Goal: Information Seeking & Learning: Find specific page/section

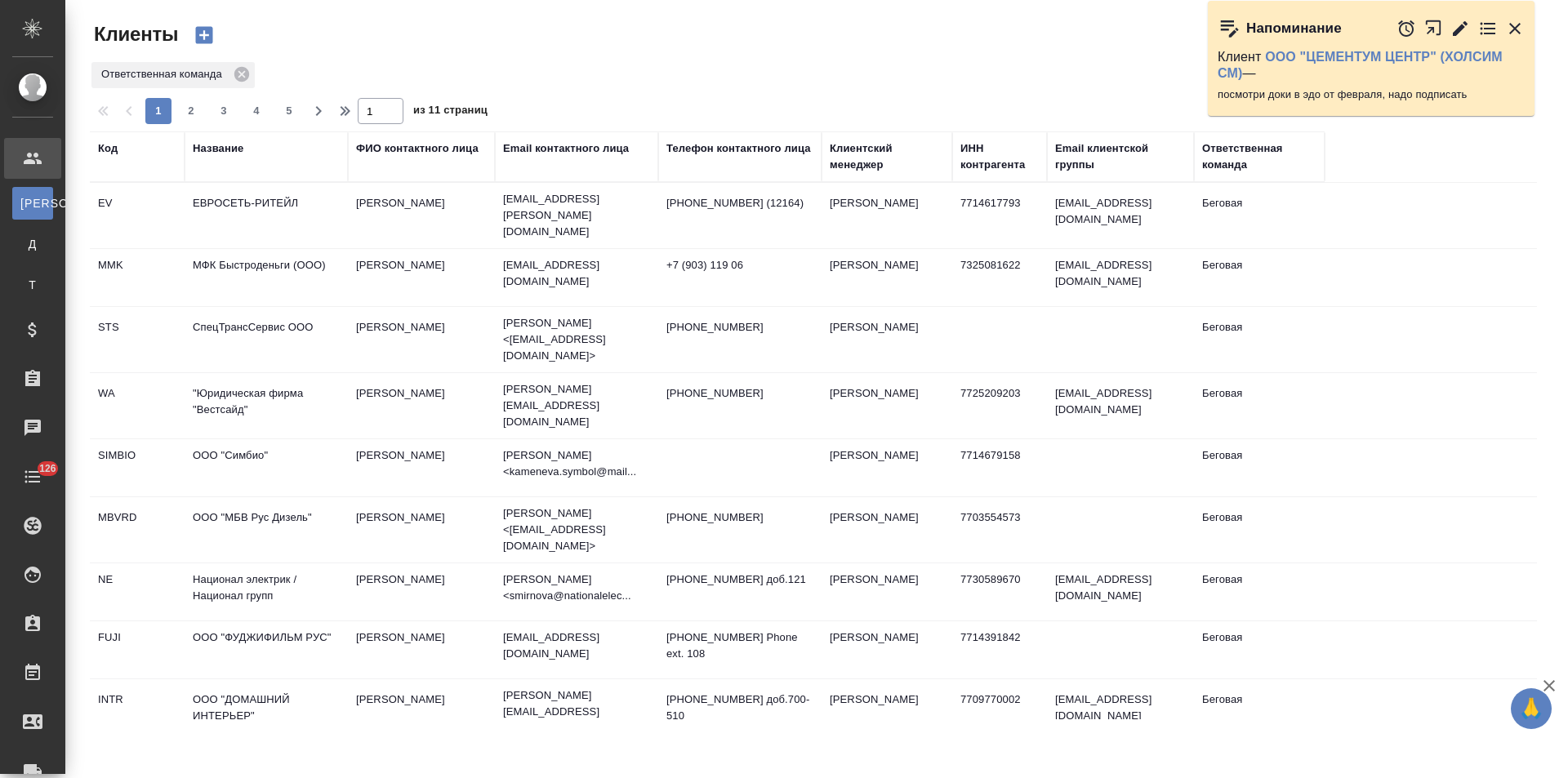
select select "RU"
click at [238, 77] on icon at bounding box center [242, 75] width 18 height 18
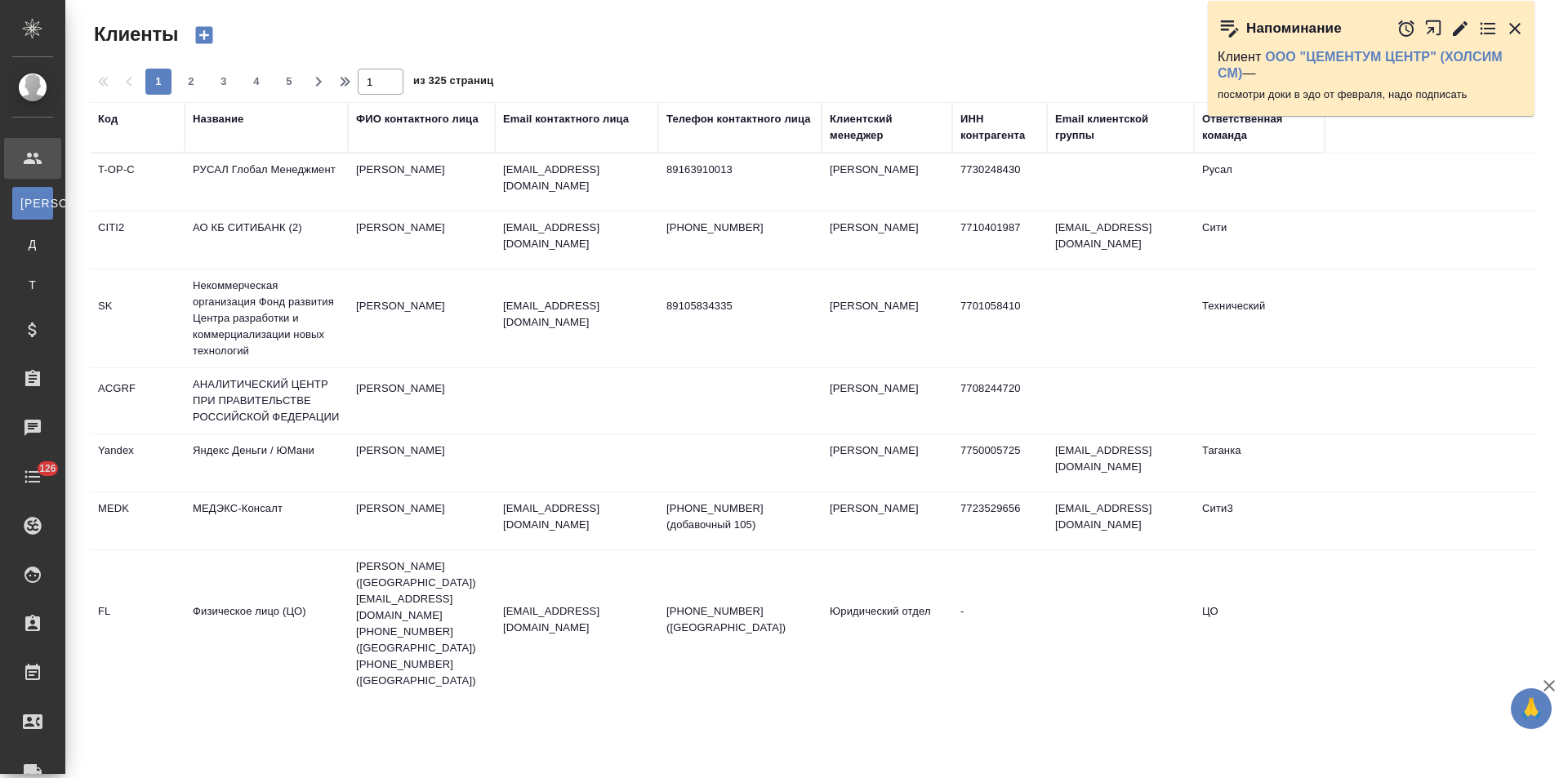
click at [223, 121] on div "Название" at bounding box center [218, 119] width 51 height 16
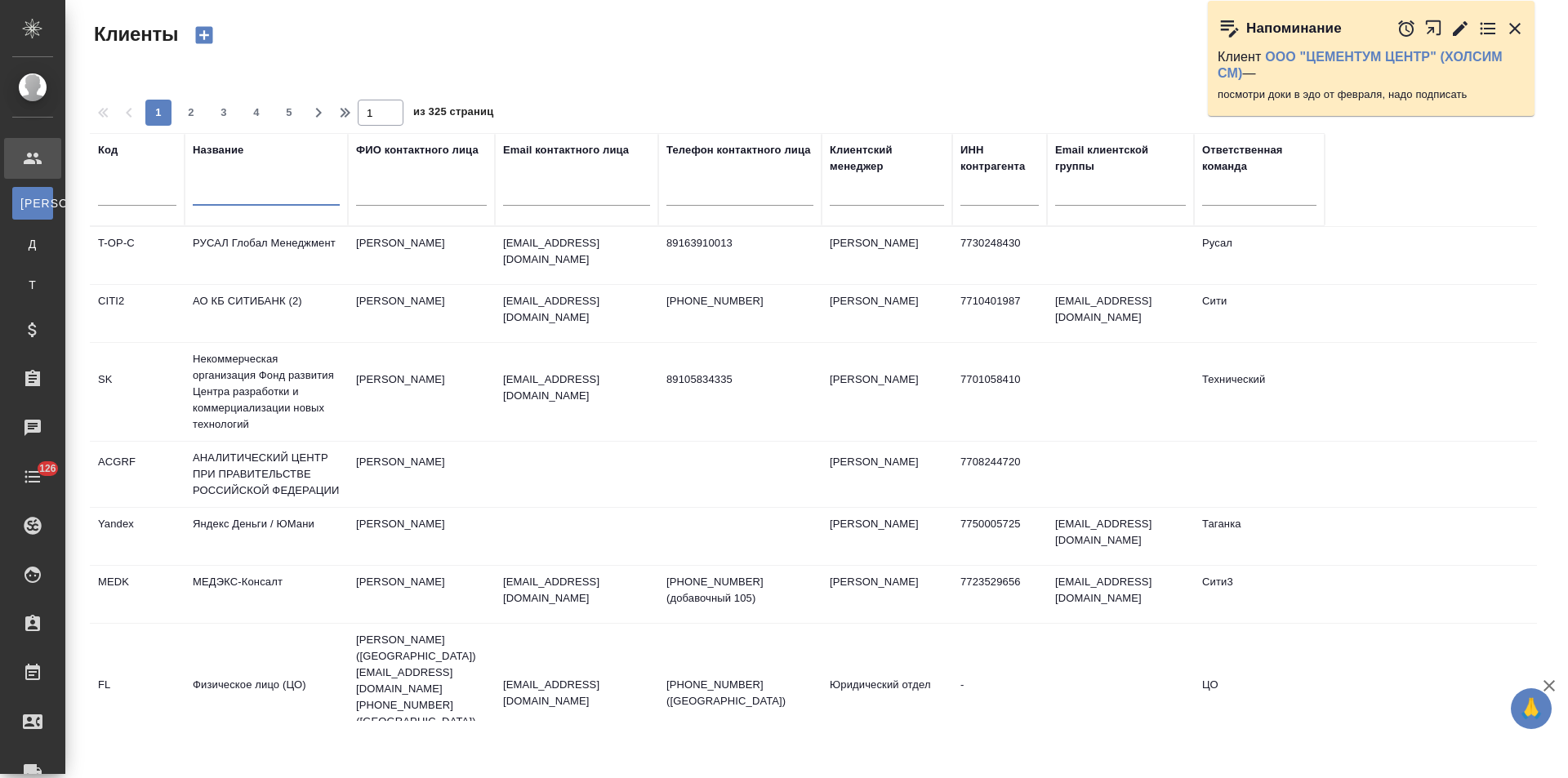
click at [260, 195] on input "text" at bounding box center [265, 195] width 147 height 20
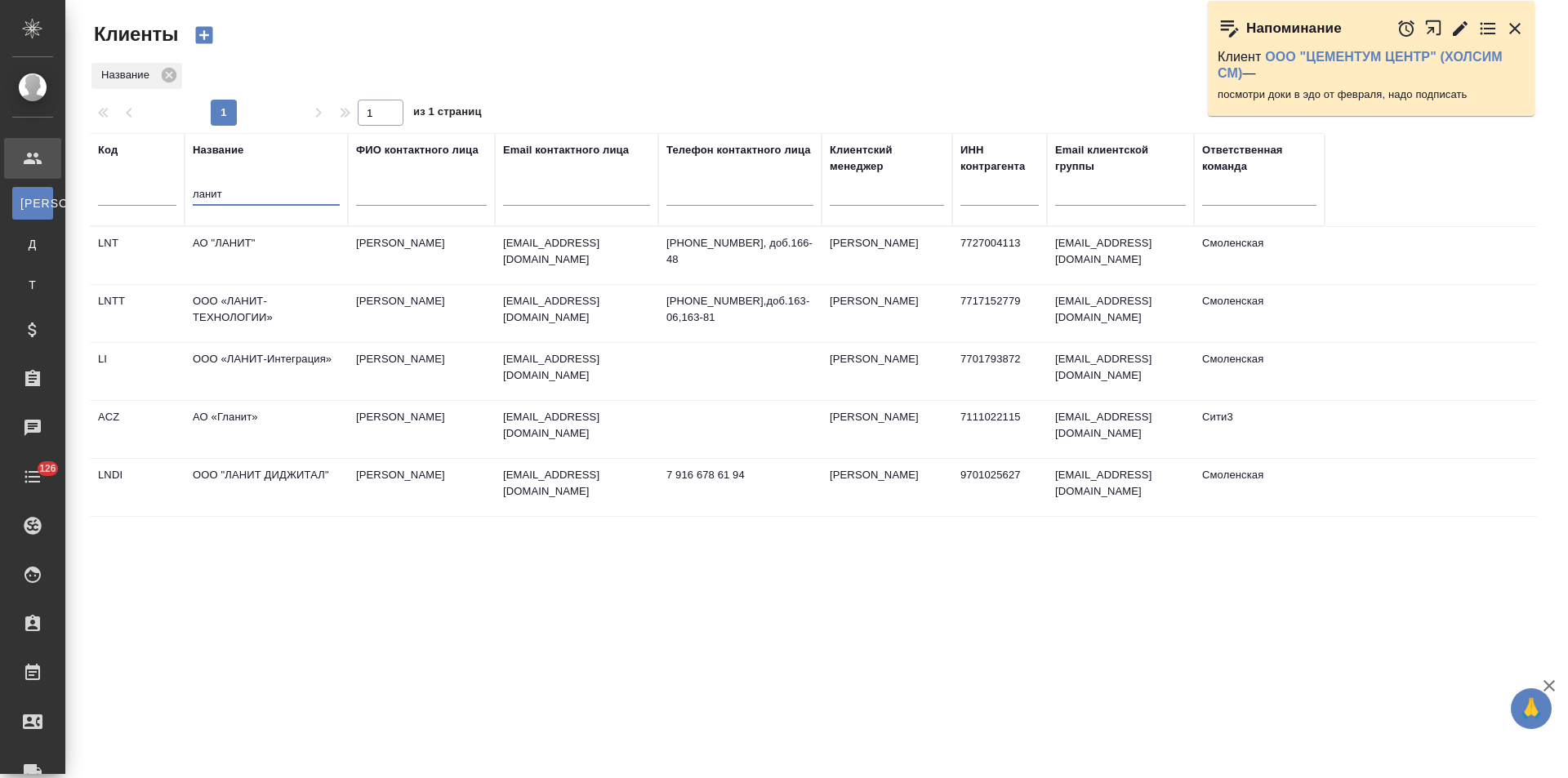
click at [270, 254] on td "АО "ЛАНИТ"" at bounding box center [265, 255] width 163 height 57
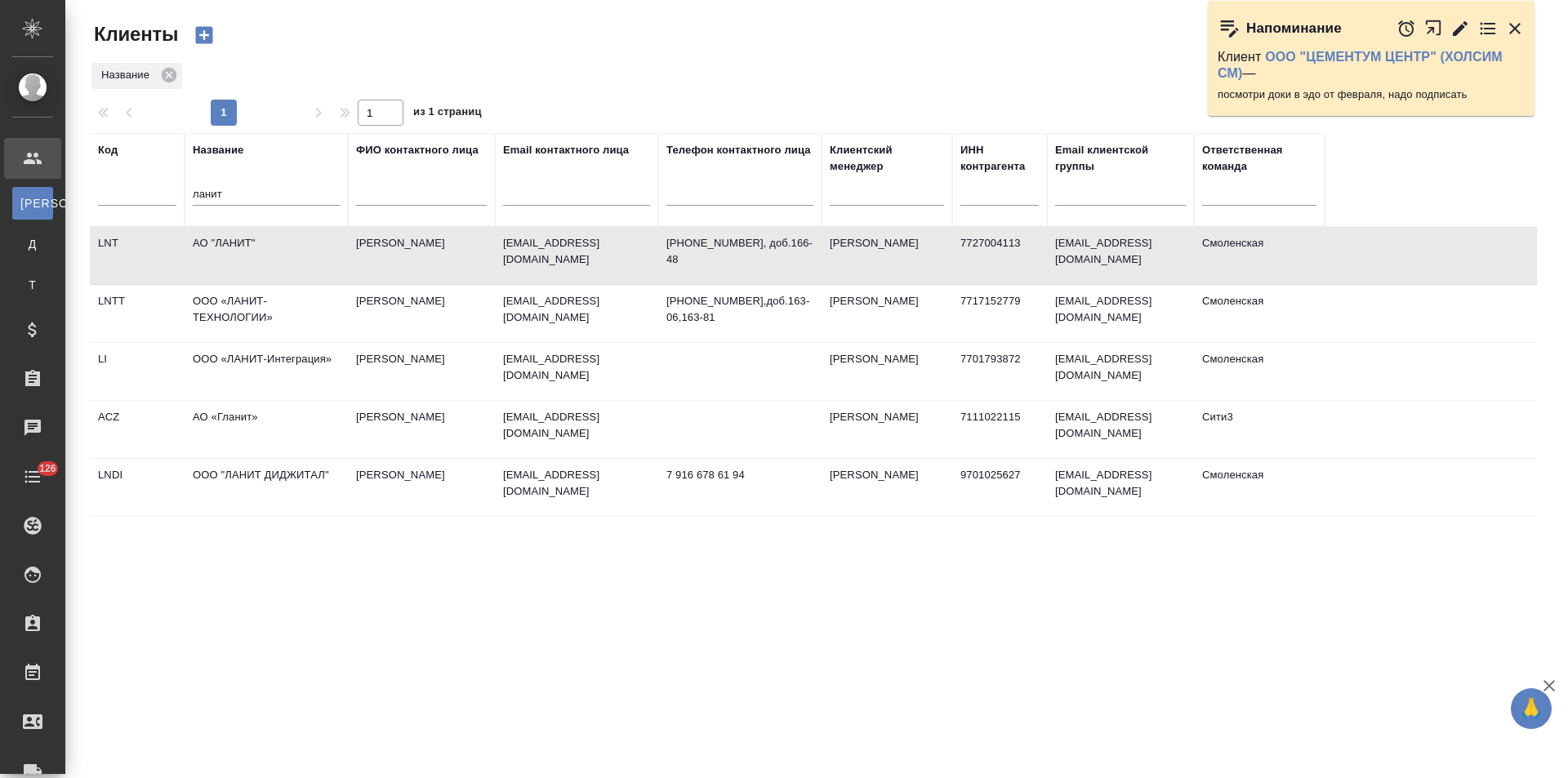
click at [270, 254] on td "АО "ЛАНИТ"" at bounding box center [265, 255] width 163 height 57
drag, startPoint x: 239, startPoint y: 188, endPoint x: 152, endPoint y: 192, distance: 87.1
click at [152, 192] on tr "Код Название ланит ФИО контактного лица Email контактного лица Телефон контактн…" at bounding box center [707, 180] width 1235 height 93
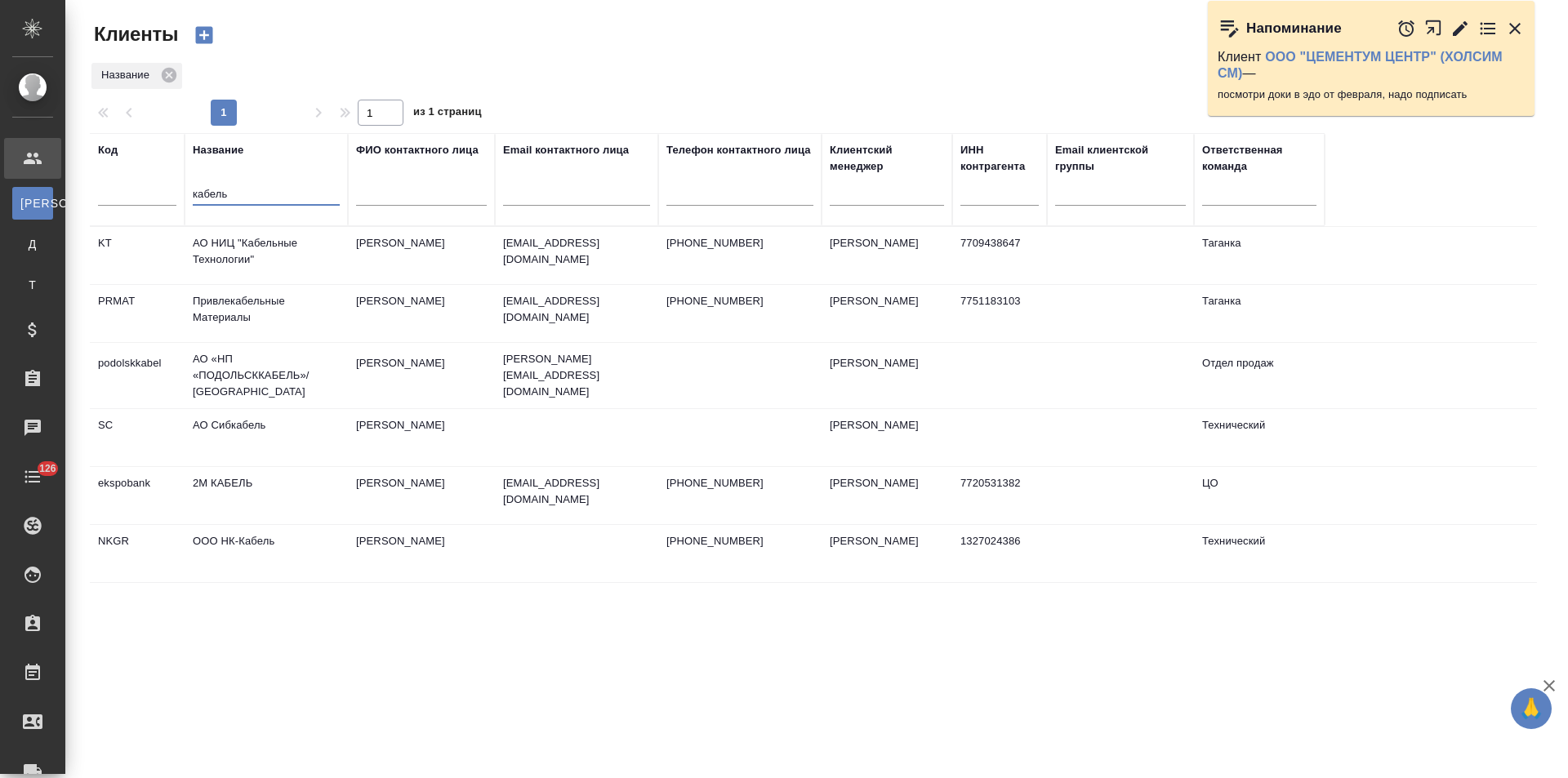
type input "кабель"
click at [279, 258] on td "АО НИЦ "Кабельные Технологии"" at bounding box center [265, 255] width 163 height 57
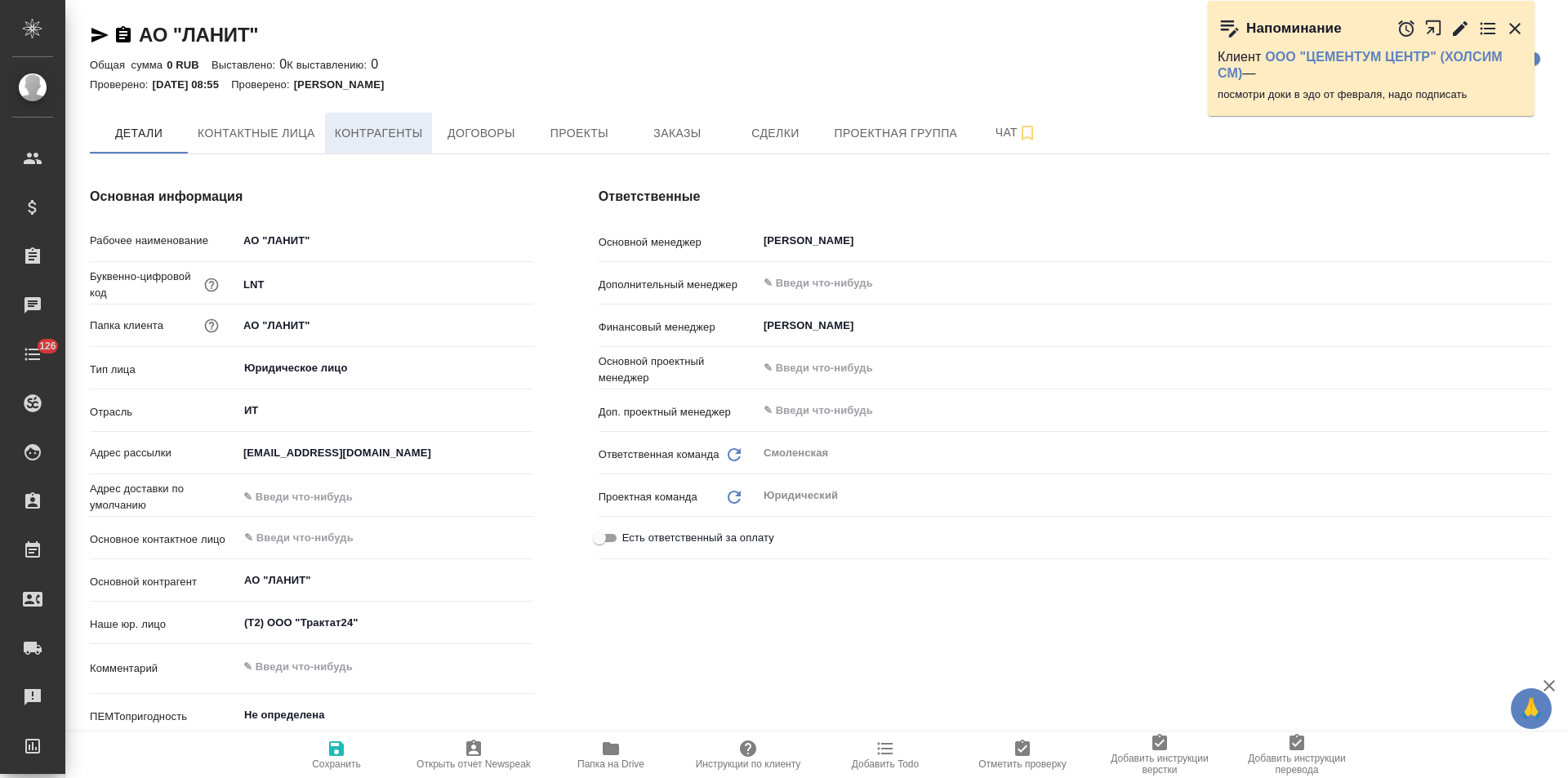
click at [395, 140] on span "Контрагенты" at bounding box center [379, 133] width 88 height 20
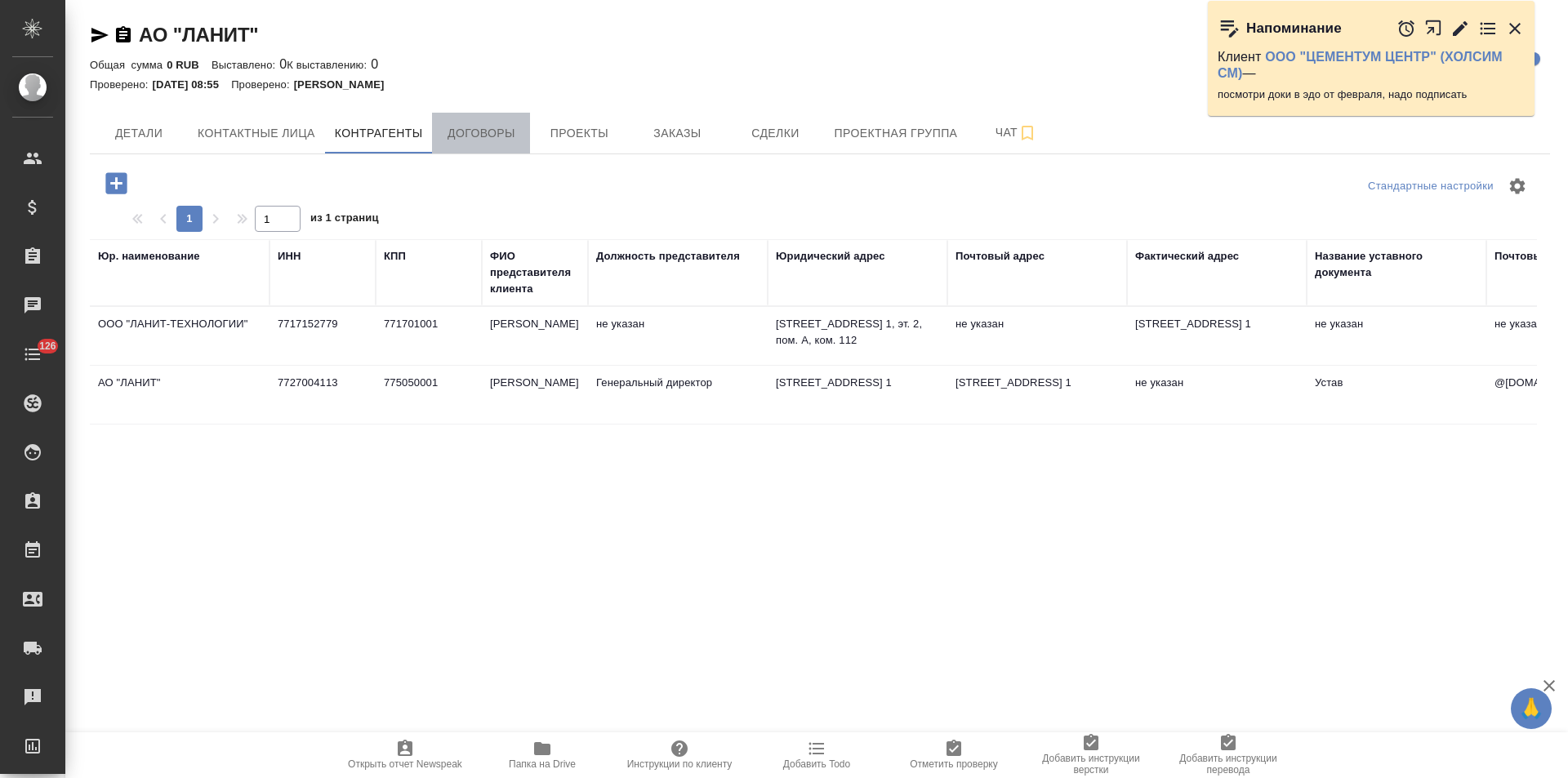
click at [481, 140] on span "Договоры" at bounding box center [481, 133] width 78 height 20
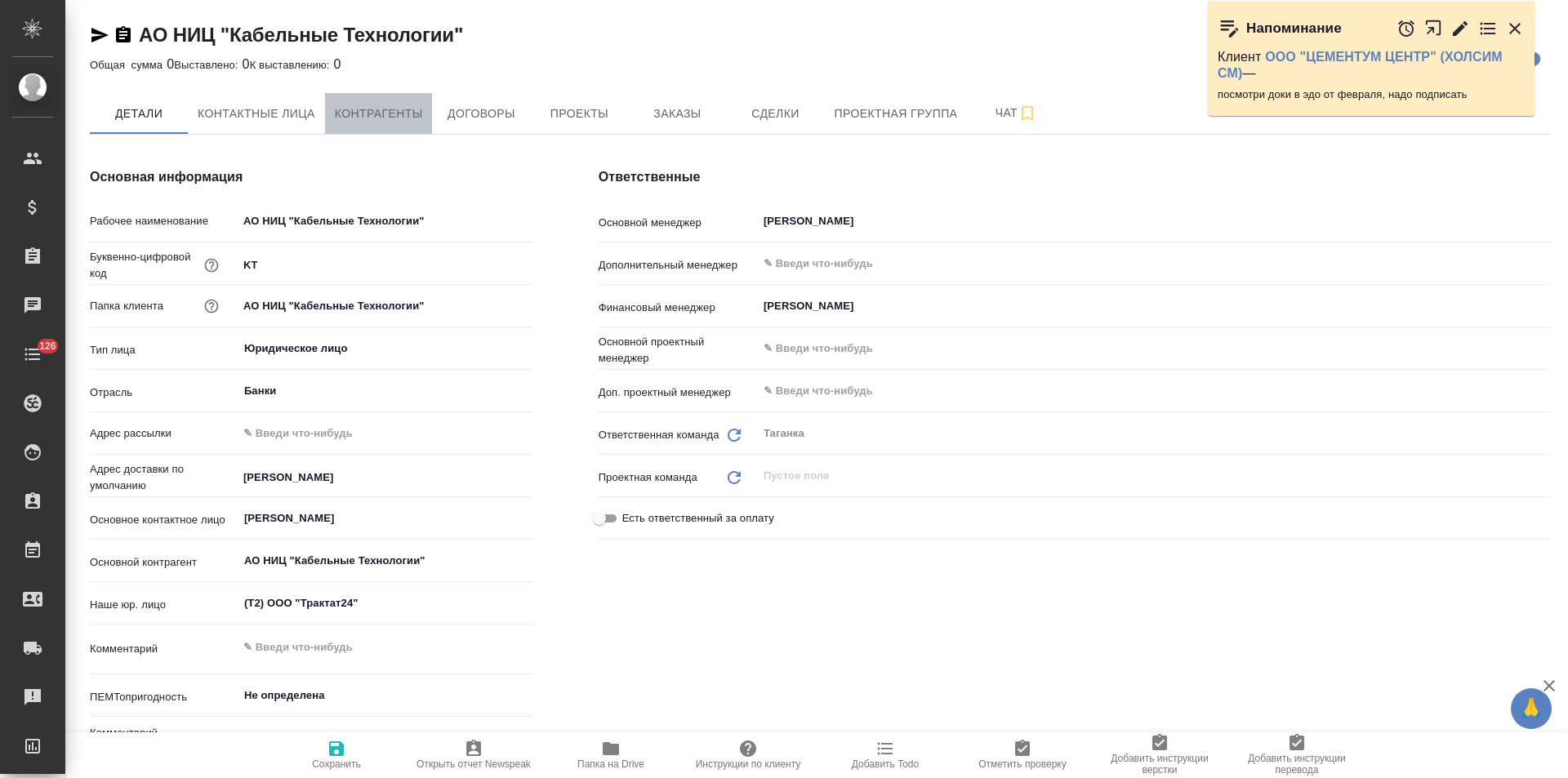
click at [418, 117] on span "Контрагенты" at bounding box center [379, 114] width 88 height 20
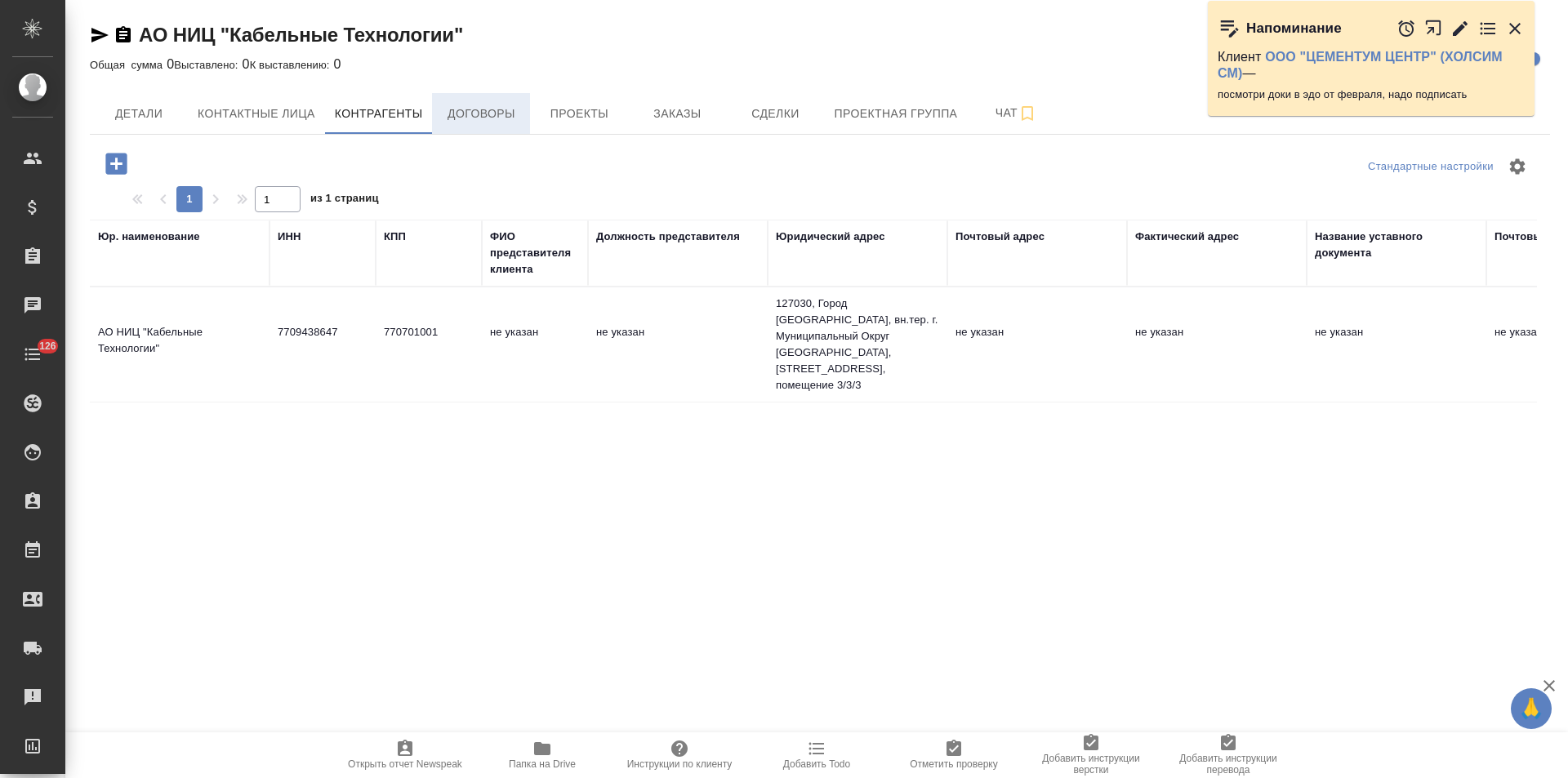
click at [458, 116] on span "Договоры" at bounding box center [481, 114] width 78 height 20
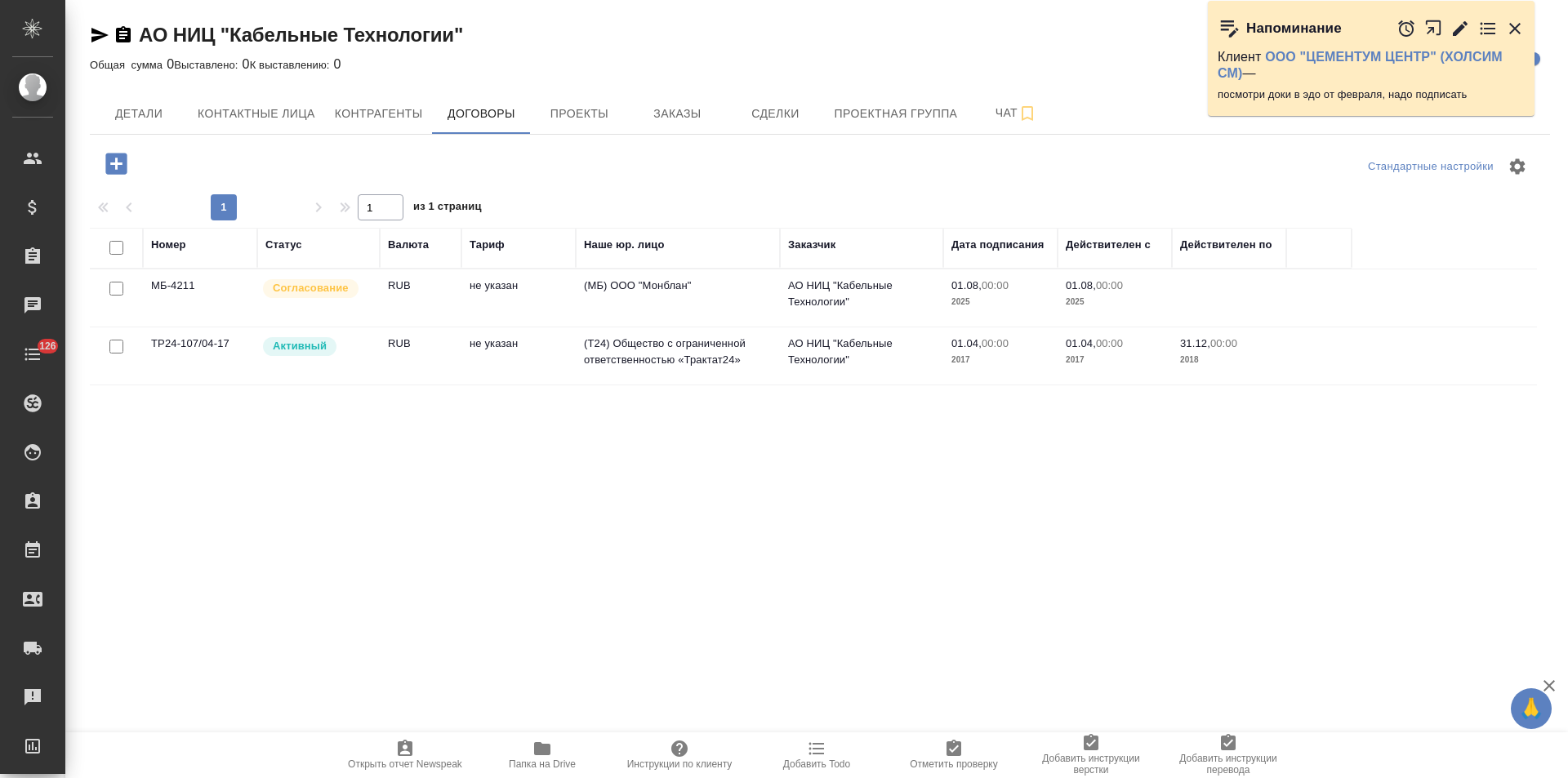
click at [607, 308] on td "(МБ) ООО "Монблан"" at bounding box center [678, 297] width 204 height 57
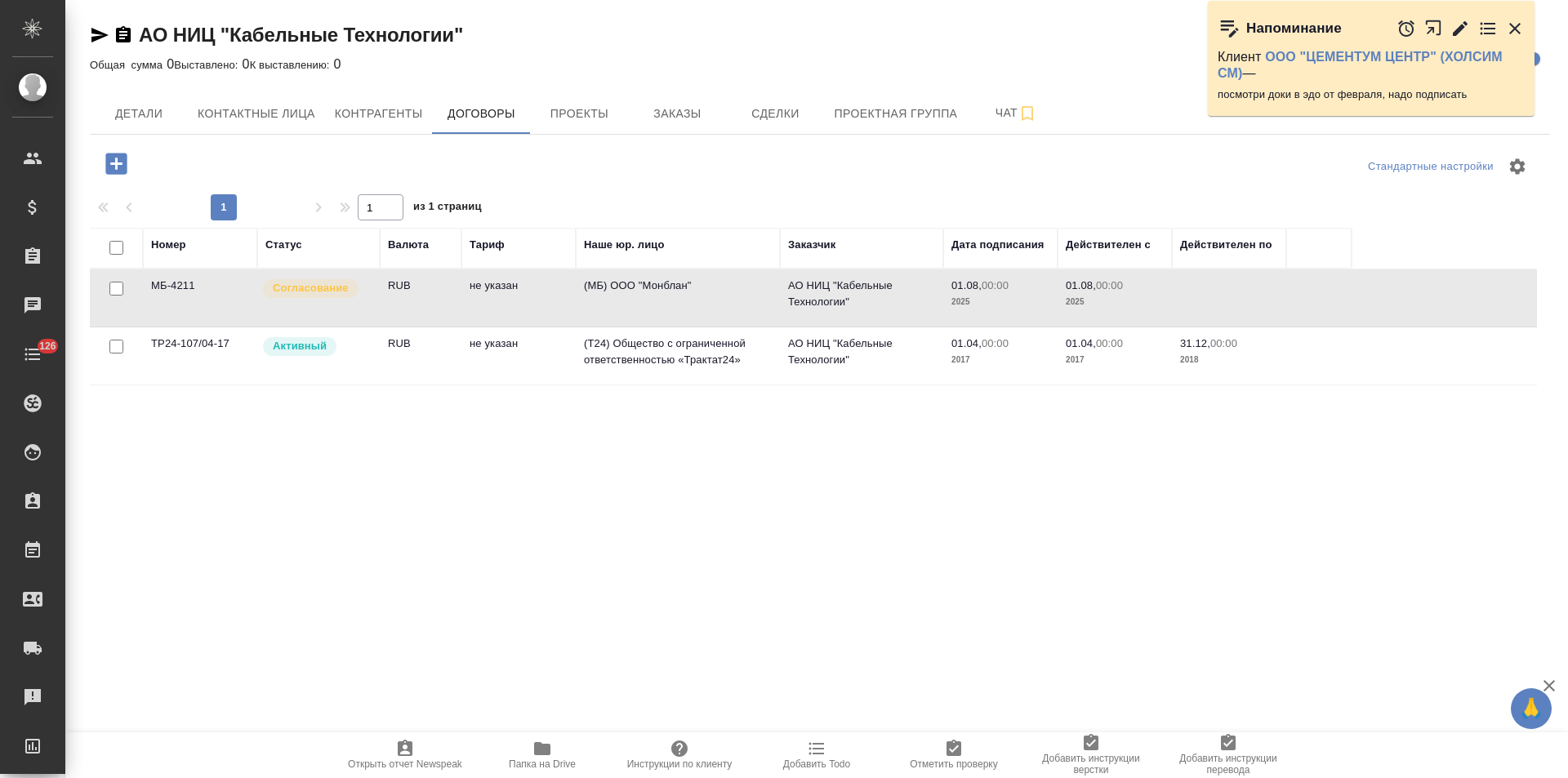
click at [607, 308] on td "(МБ) ООО "Монблан"" at bounding box center [678, 297] width 204 height 57
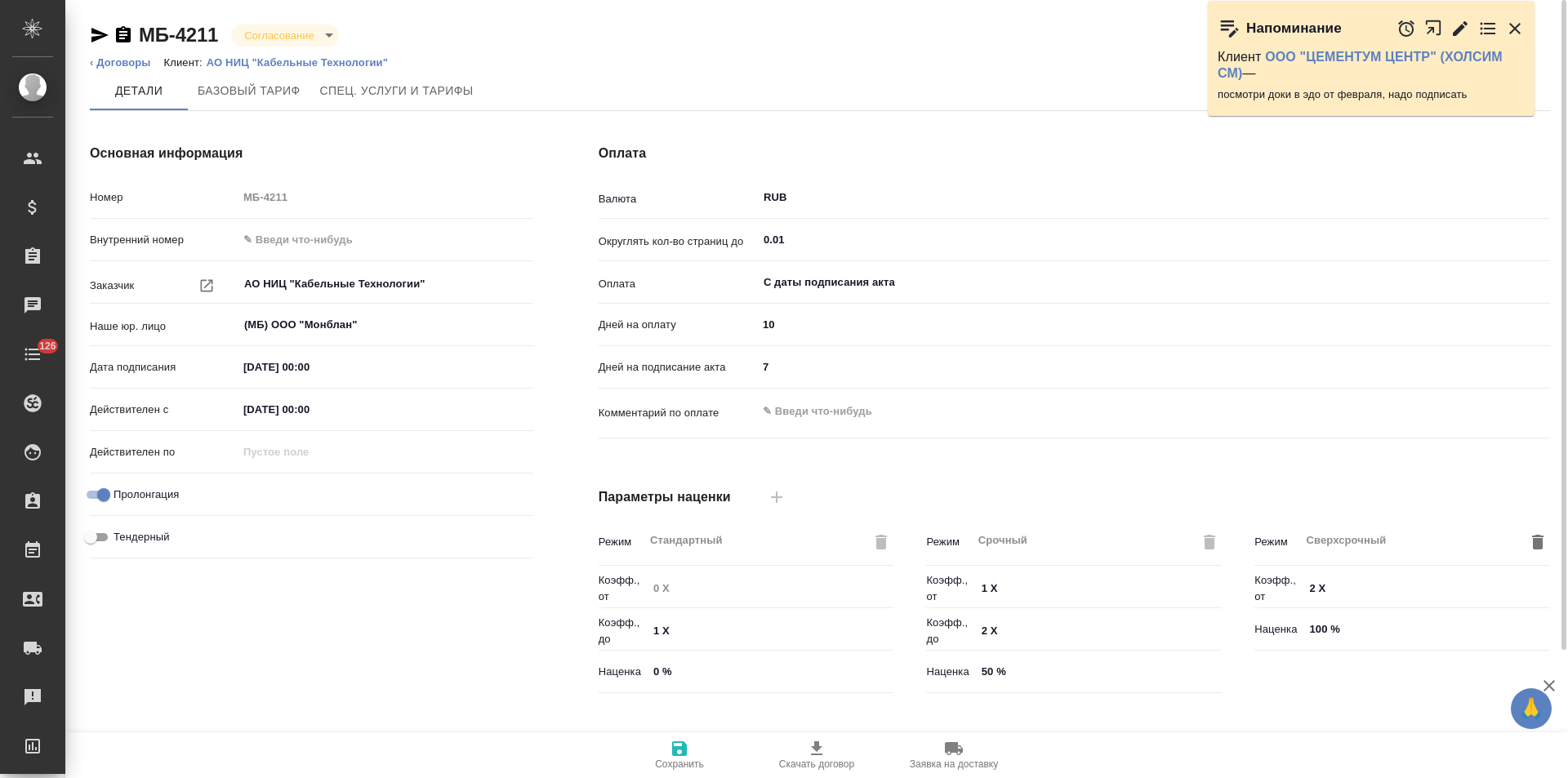
drag, startPoint x: 95, startPoint y: 29, endPoint x: 141, endPoint y: 29, distance: 46.0
click at [95, 29] on icon "button" at bounding box center [99, 35] width 17 height 15
